Goal: Navigation & Orientation: Find specific page/section

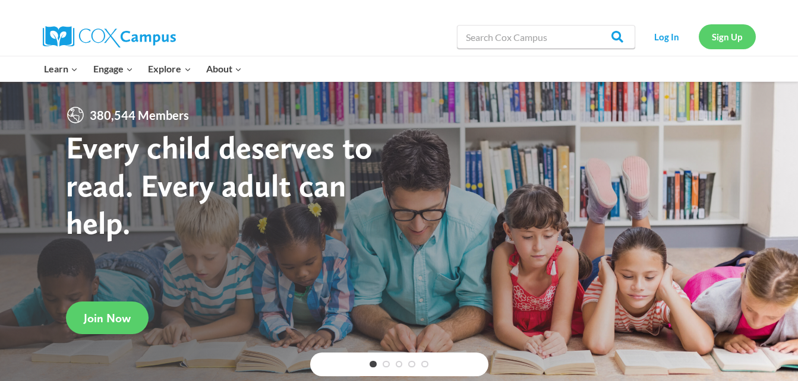
click at [715, 34] on link "Sign Up" at bounding box center [727, 36] width 57 height 24
click at [712, 34] on link "Sign Up" at bounding box center [727, 36] width 57 height 24
click at [659, 38] on link "Log In" at bounding box center [667, 36] width 52 height 24
